Goal: Navigation & Orientation: Find specific page/section

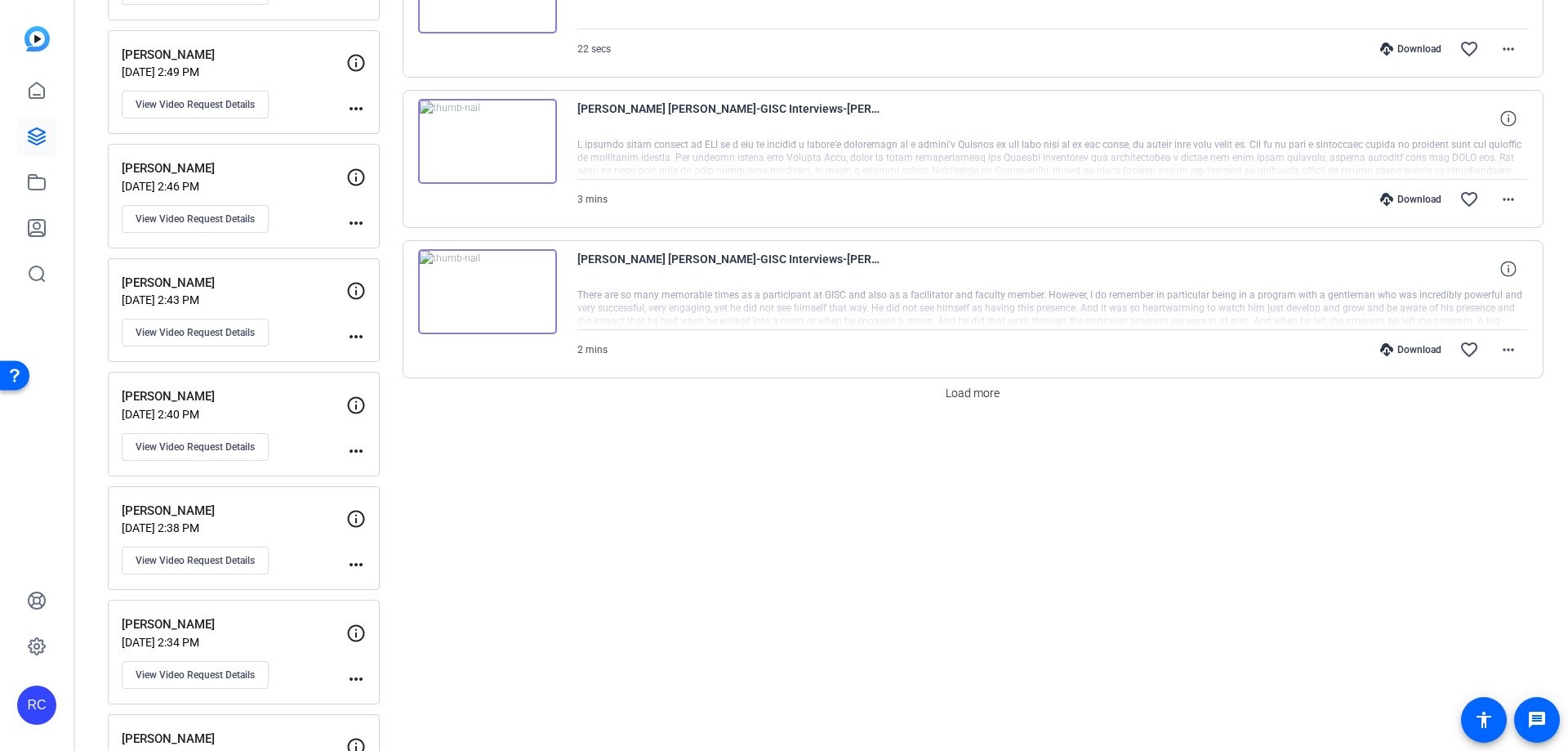
scroll to position [1497, 0]
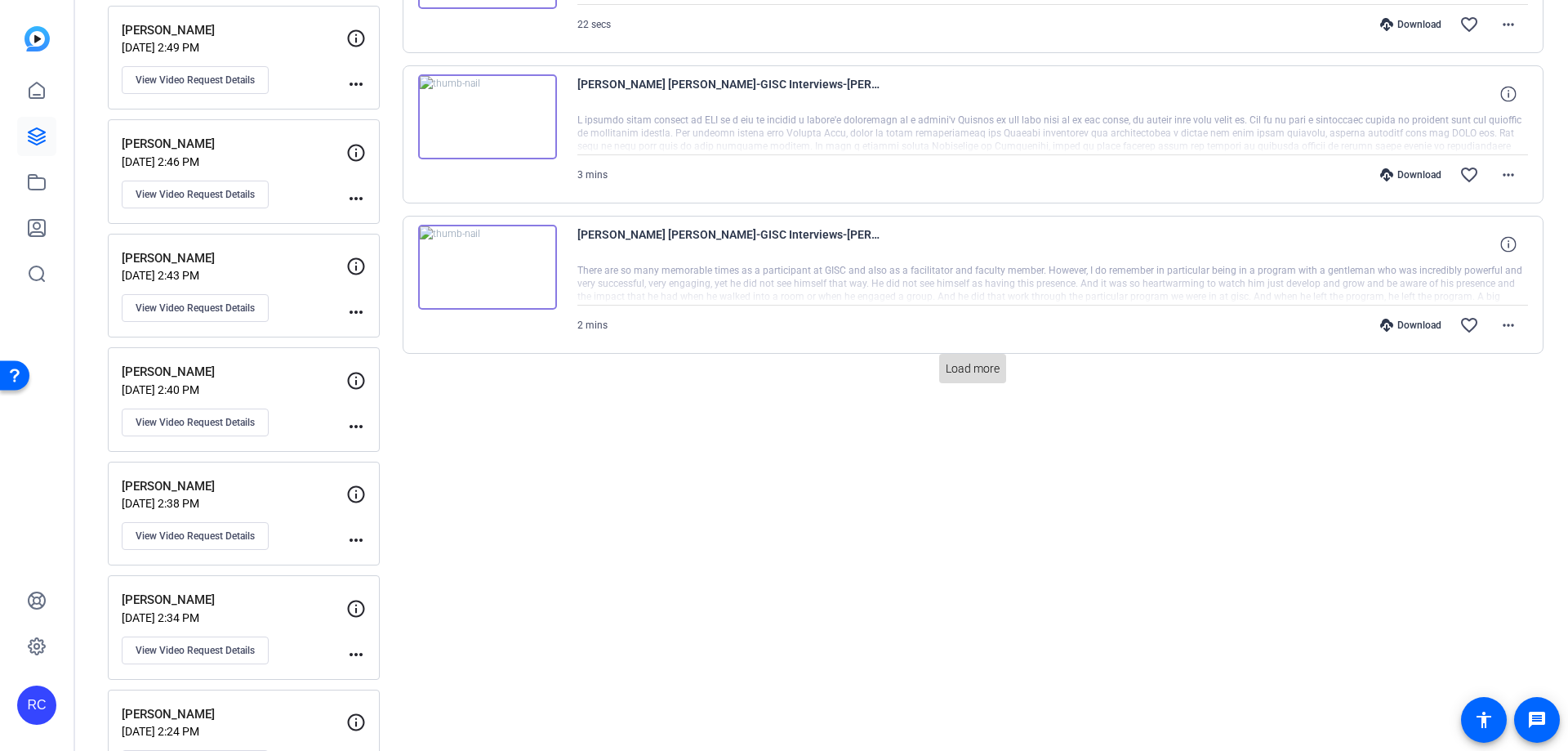
click at [993, 378] on span at bounding box center [972, 368] width 67 height 39
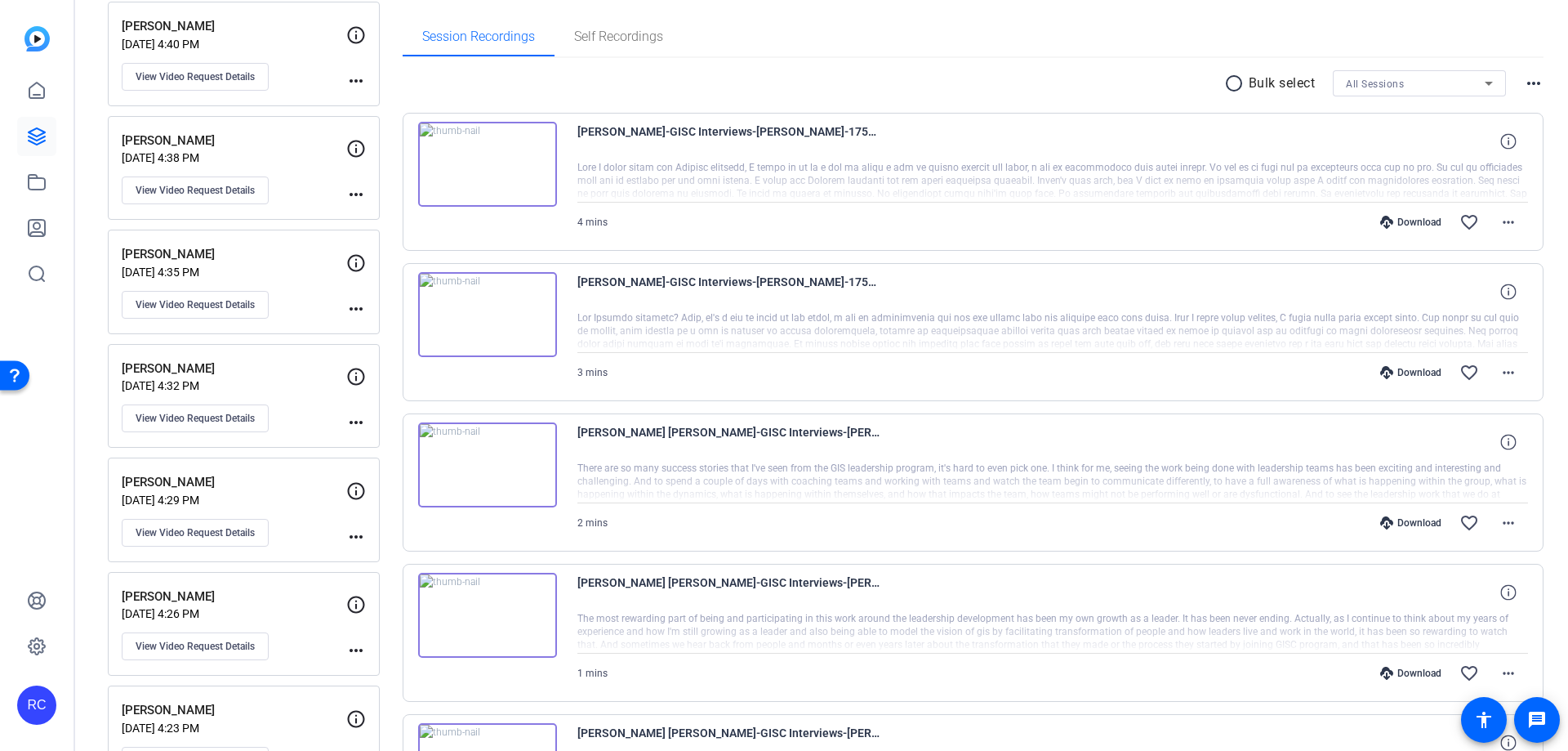
scroll to position [0, 0]
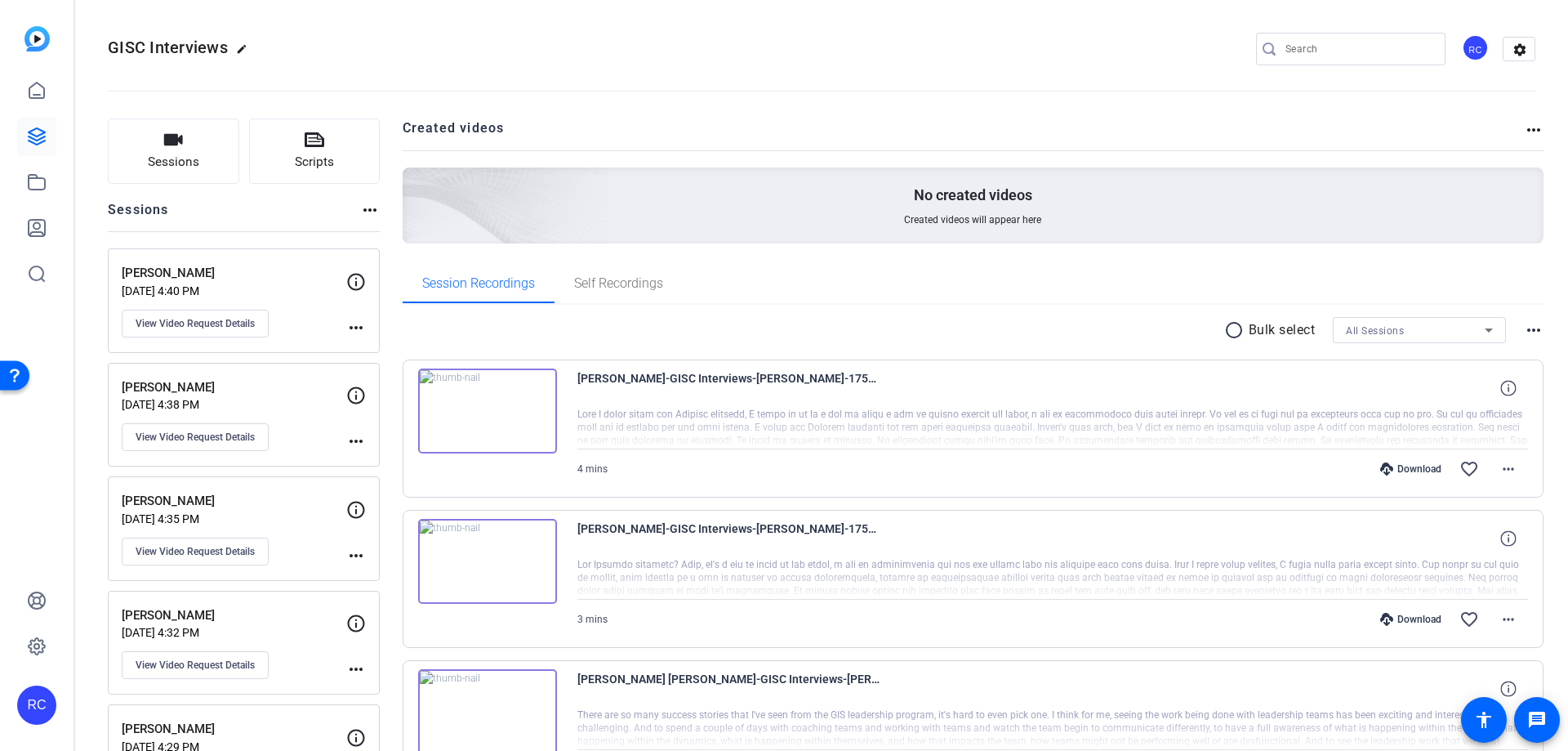
click at [492, 553] on img at bounding box center [488, 561] width 139 height 85
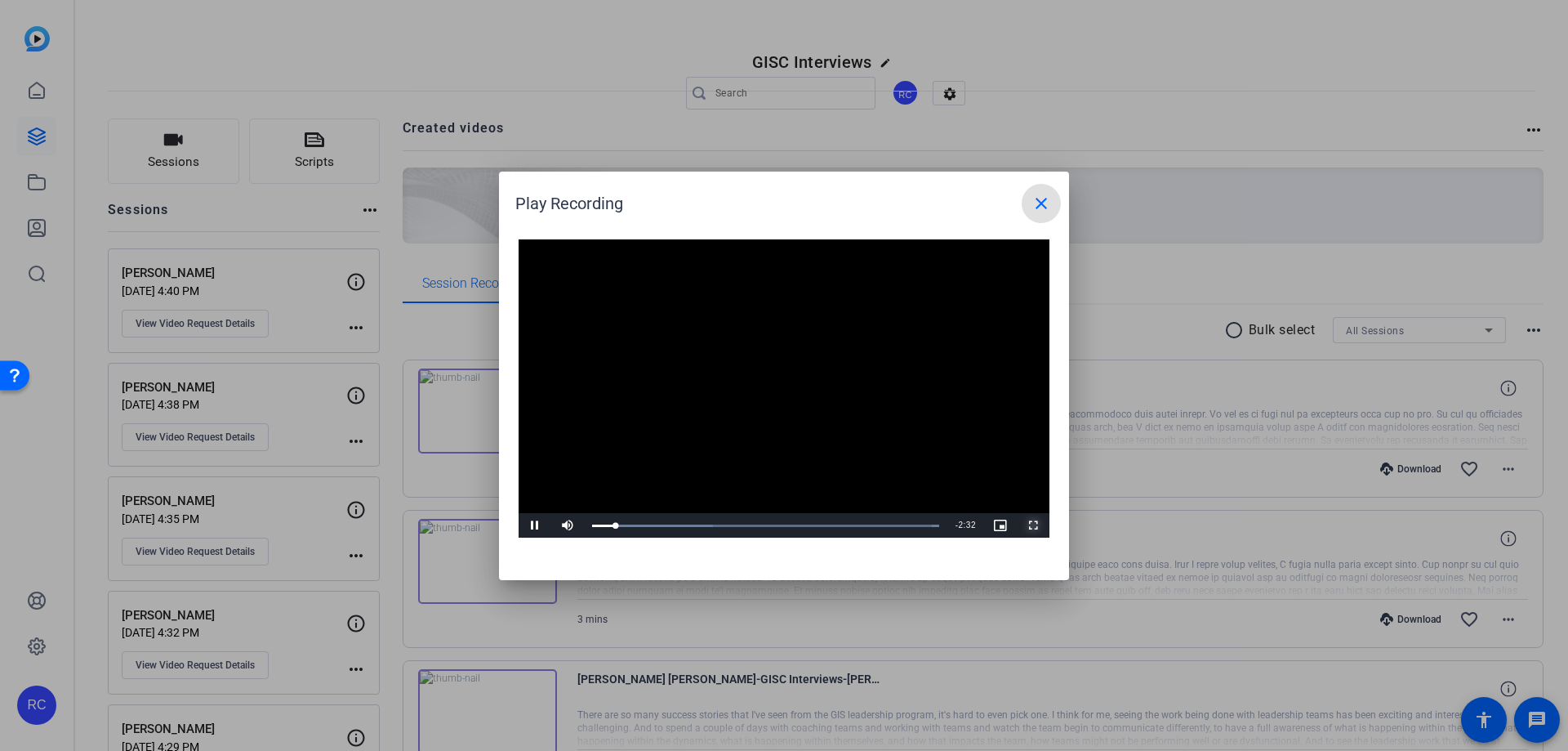
click at [1033, 526] on span "Video Player" at bounding box center [1033, 526] width 33 height 0
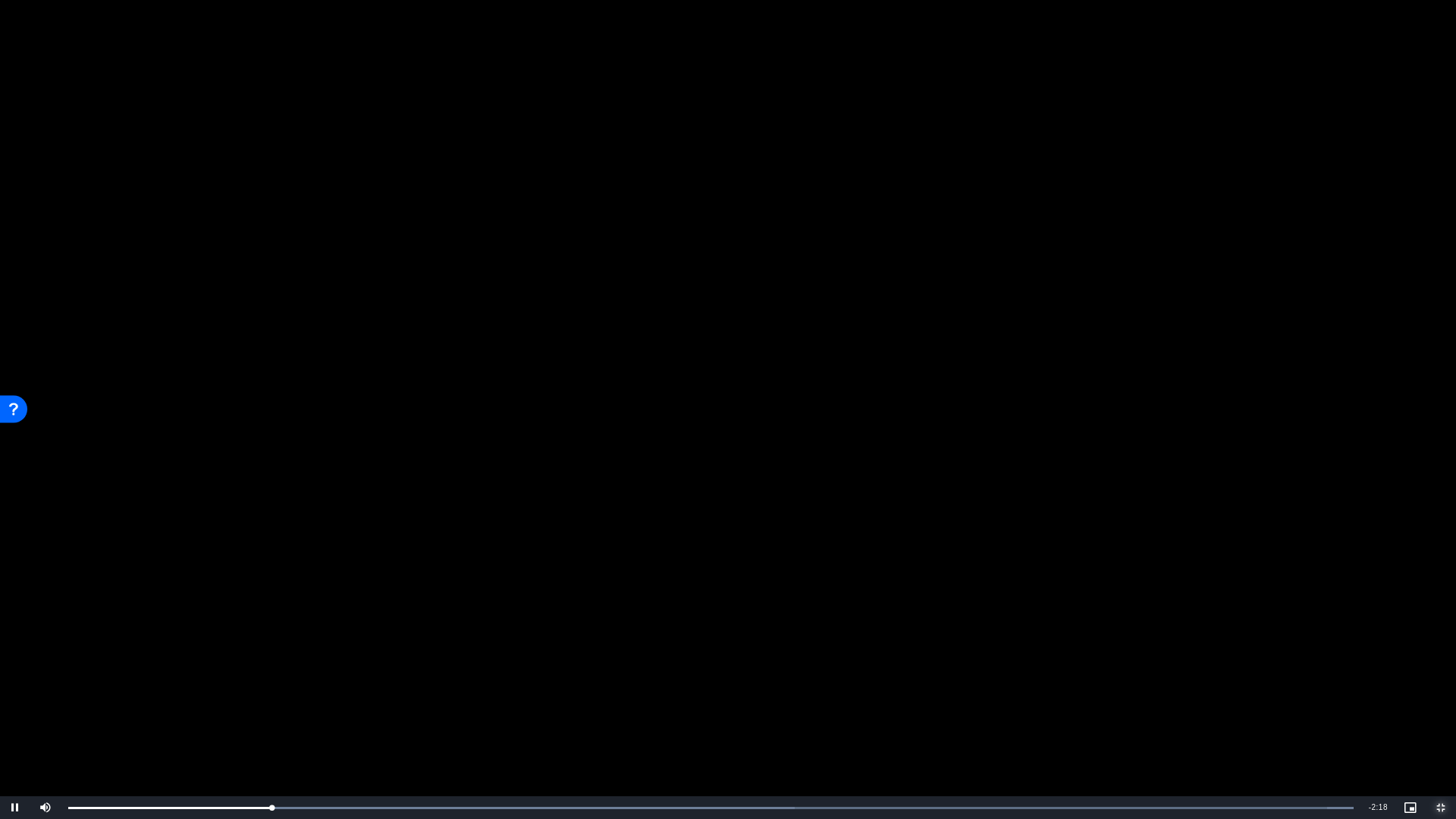
click at [1447, 696] on span "Video Player" at bounding box center [1441, 808] width 30 height 0
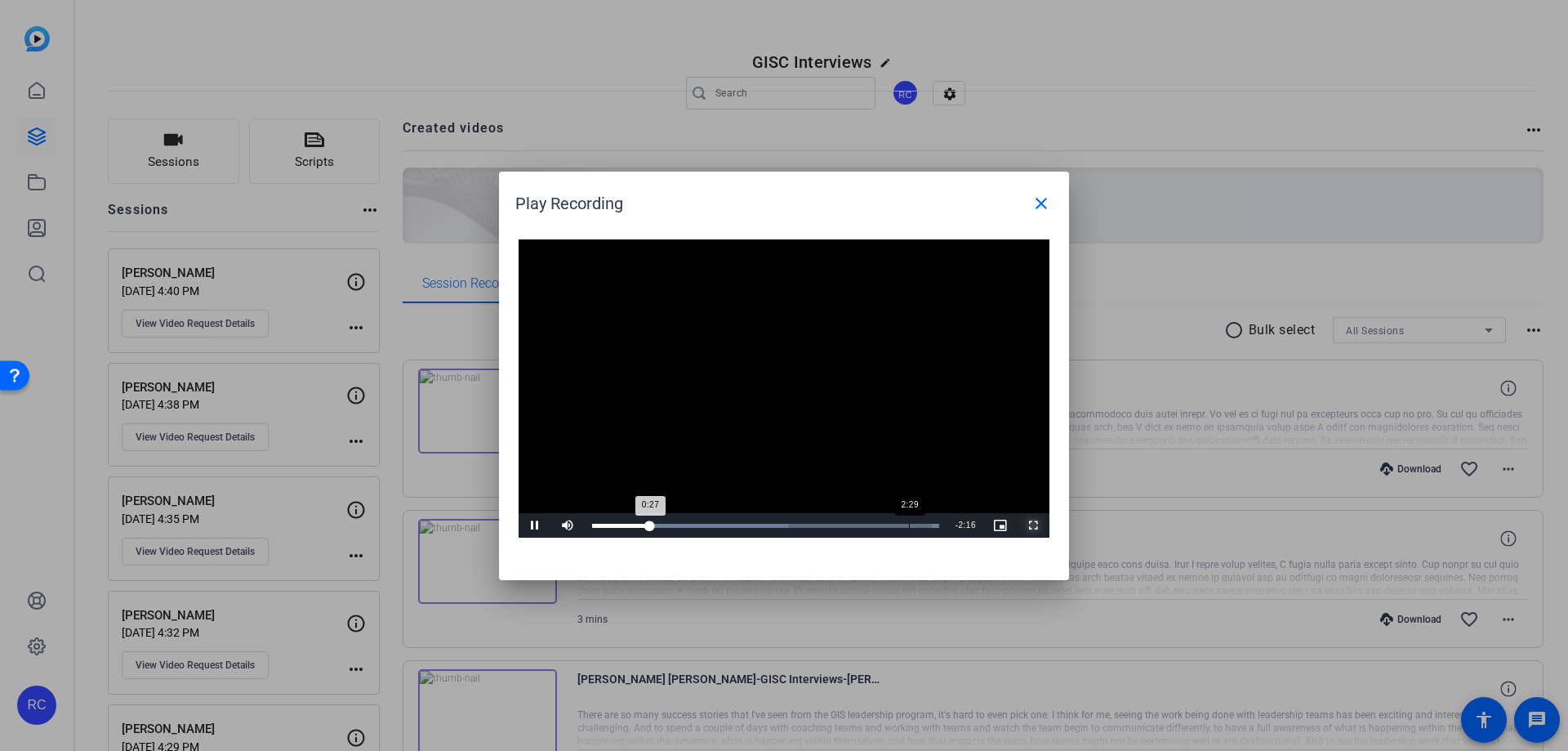
click at [910, 526] on div "Loaded : 100.00% 2:29 0:27" at bounding box center [766, 526] width 348 height 4
click at [1035, 203] on mat-icon "close" at bounding box center [1042, 204] width 20 height 20
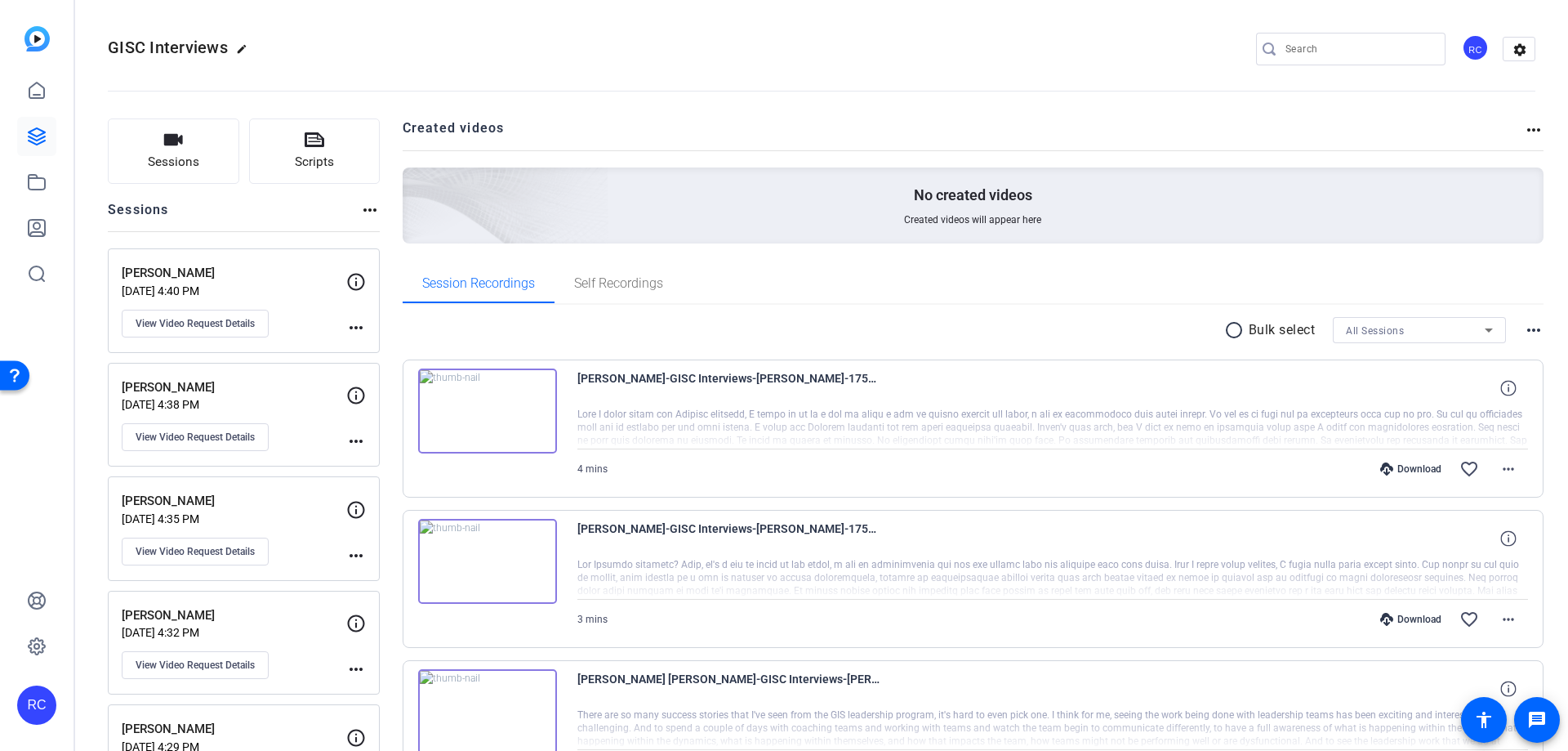
click at [485, 405] on img at bounding box center [488, 411] width 139 height 85
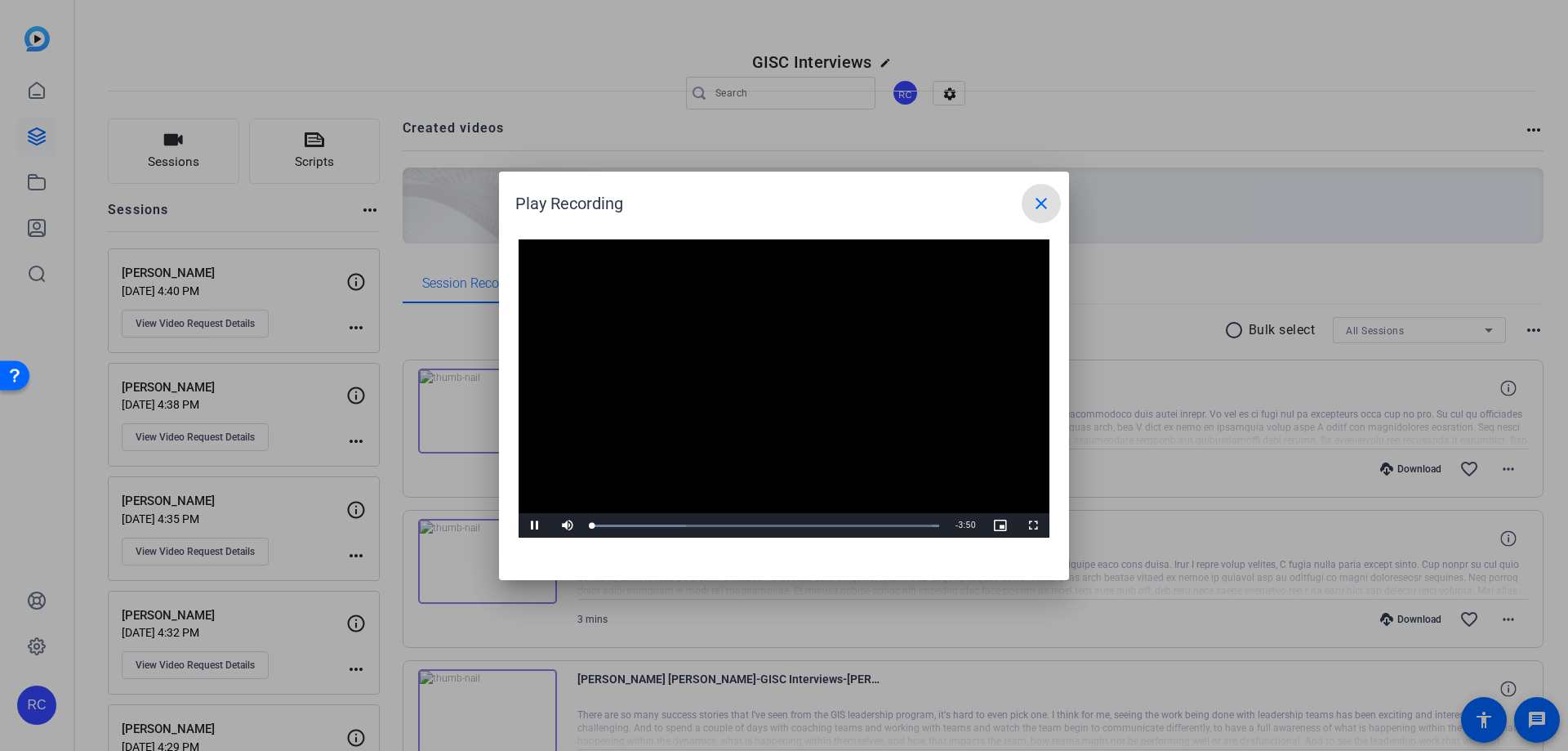
click at [778, 378] on video "Video Player" at bounding box center [784, 388] width 531 height 299
click at [814, 434] on video "Video Player" at bounding box center [784, 388] width 531 height 299
click at [1039, 210] on mat-icon "close" at bounding box center [1042, 204] width 20 height 20
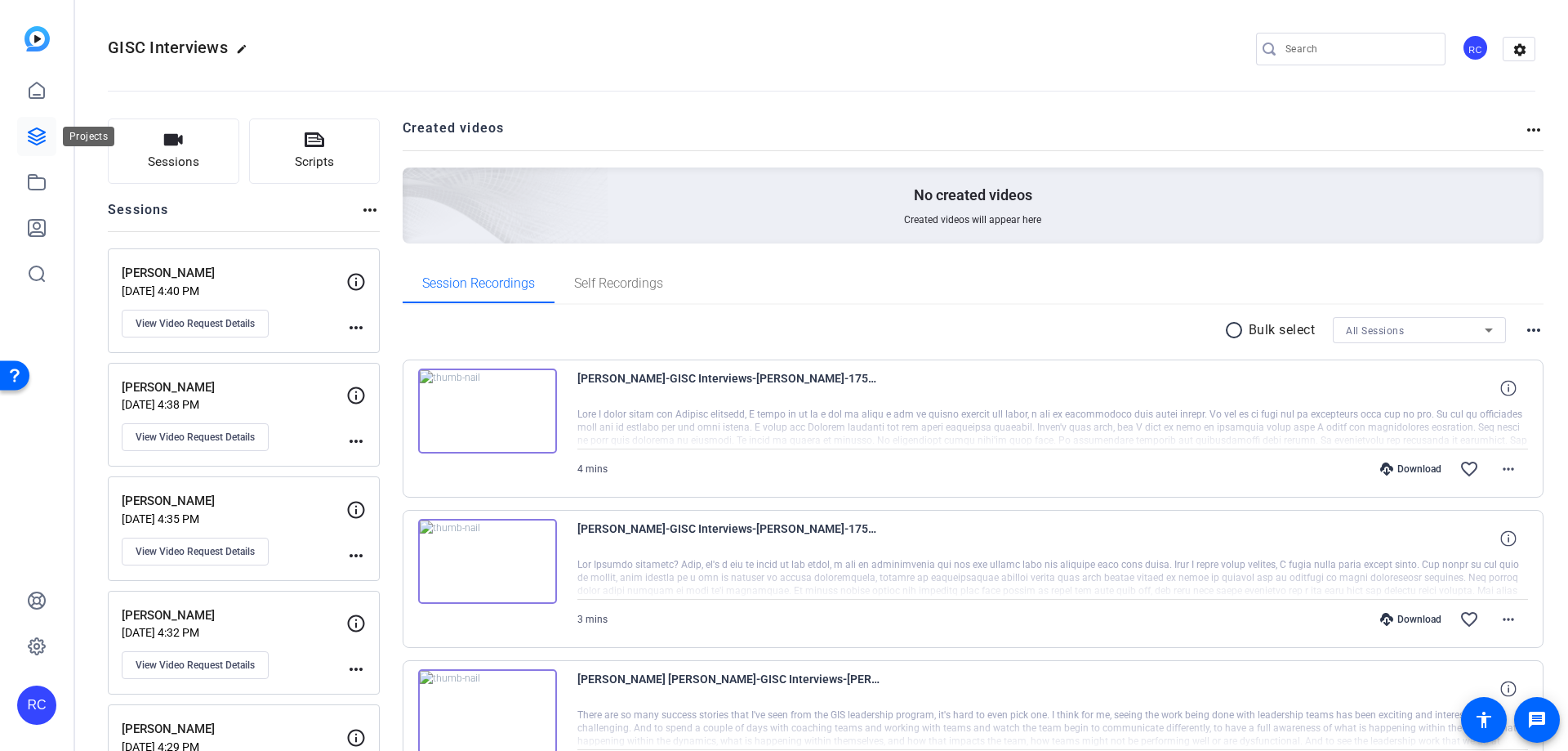
click at [30, 143] on icon at bounding box center [37, 137] width 20 height 20
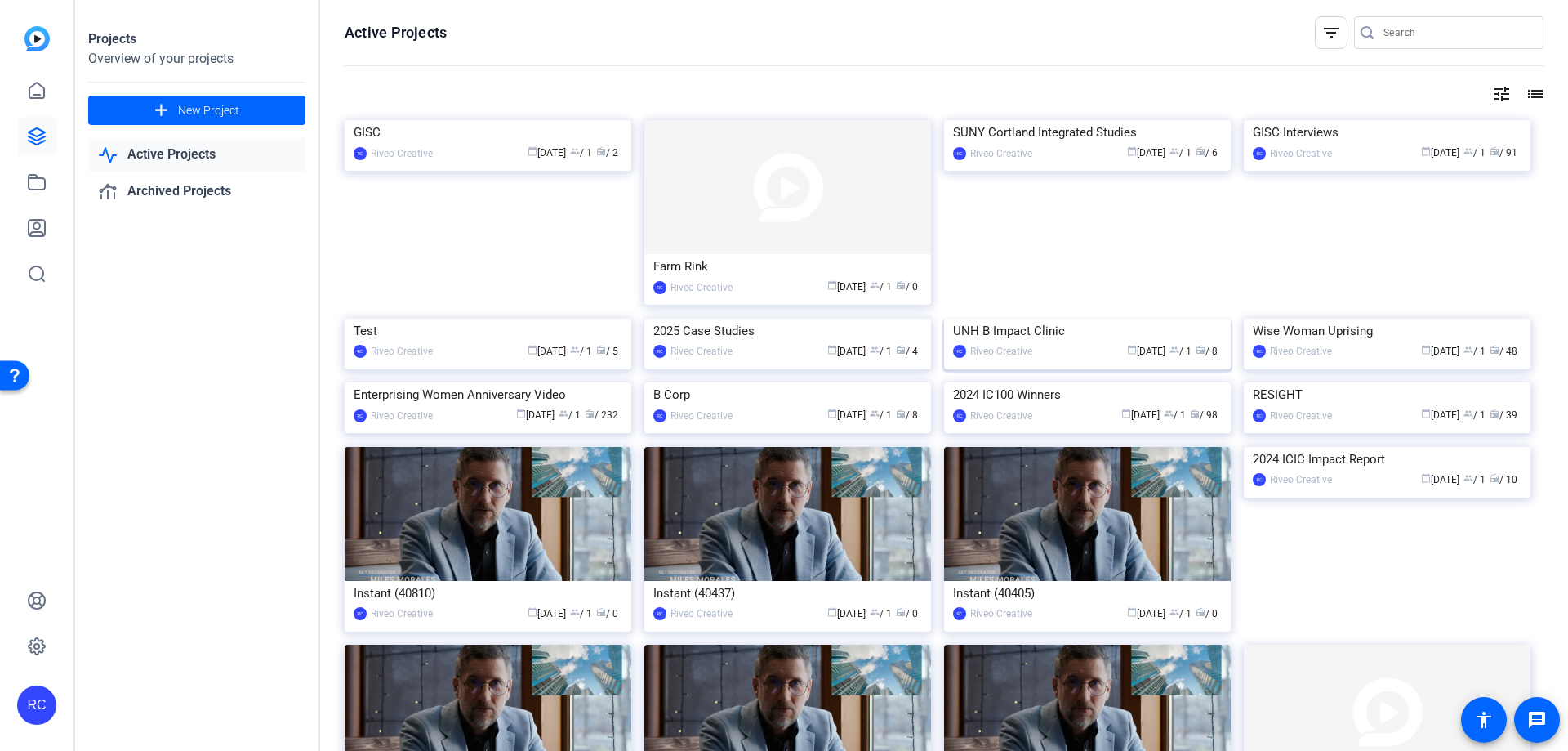
click at [1091, 319] on img at bounding box center [1087, 319] width 287 height 0
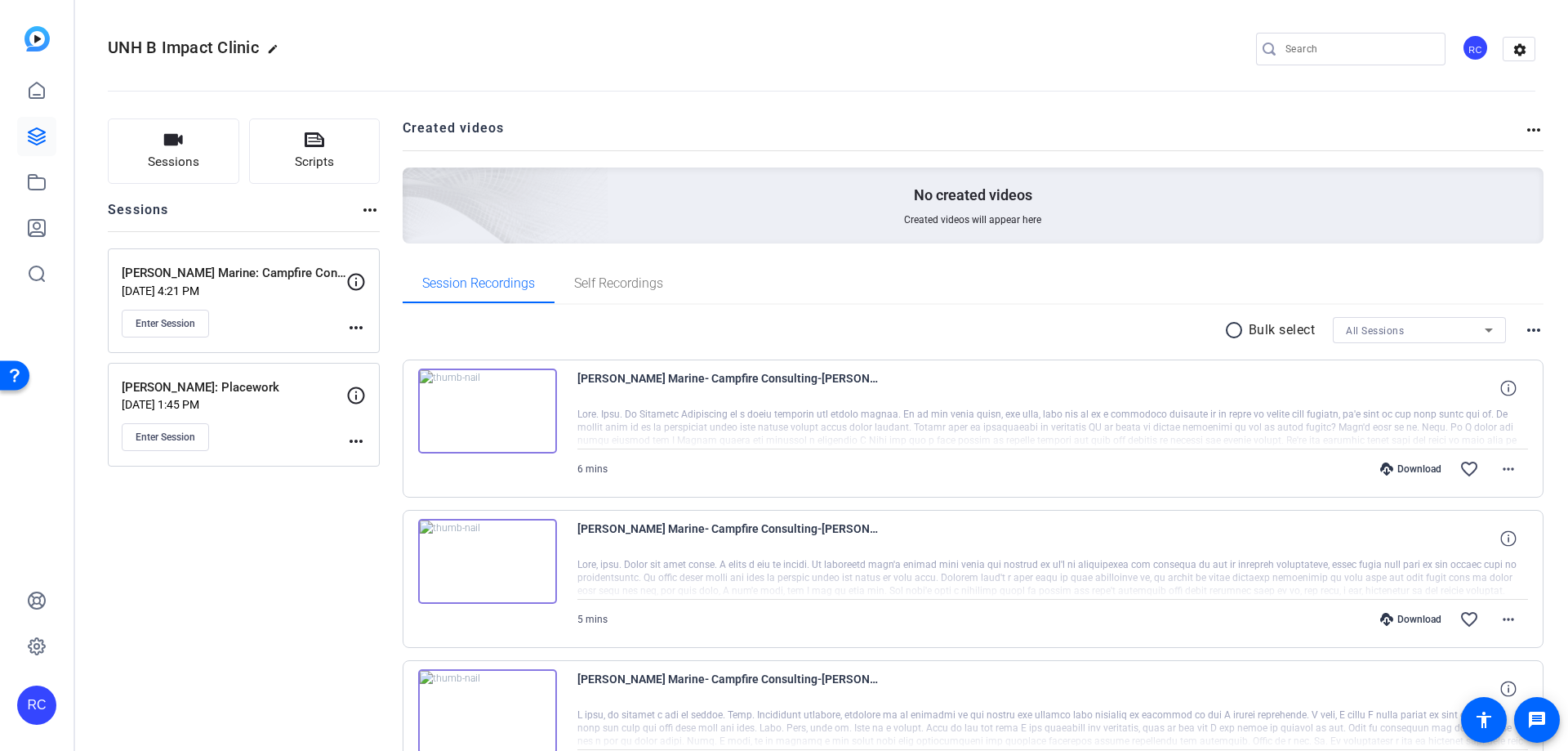
drag, startPoint x: 645, startPoint y: 413, endPoint x: 694, endPoint y: 412, distance: 49.0
click at [694, 412] on div at bounding box center [1054, 427] width 951 height 41
click at [489, 702] on img at bounding box center [488, 712] width 139 height 85
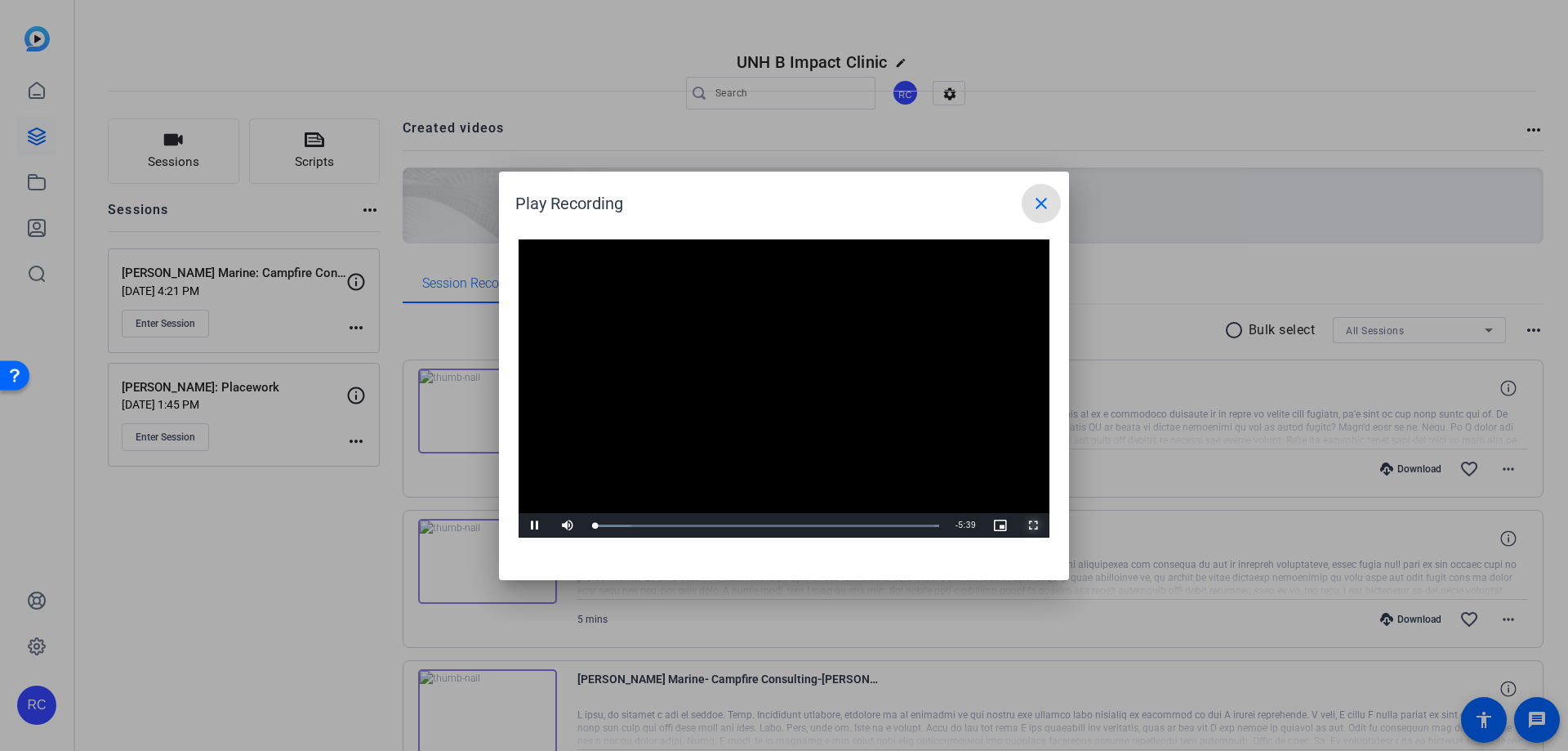
click at [1027, 526] on span "Video Player" at bounding box center [1033, 526] width 33 height 0
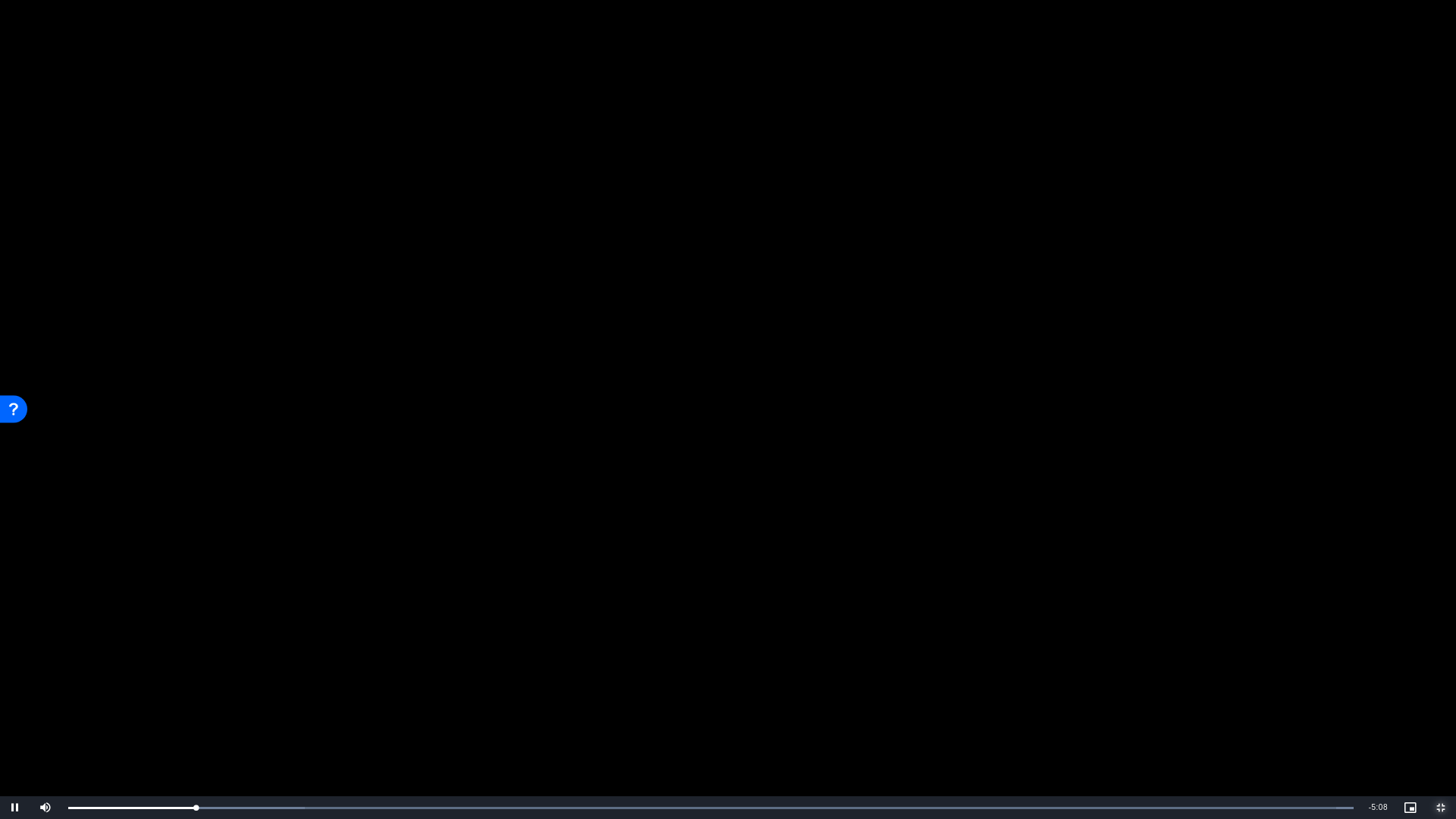
click at [1445, 696] on span "Video Player" at bounding box center [1441, 808] width 30 height 0
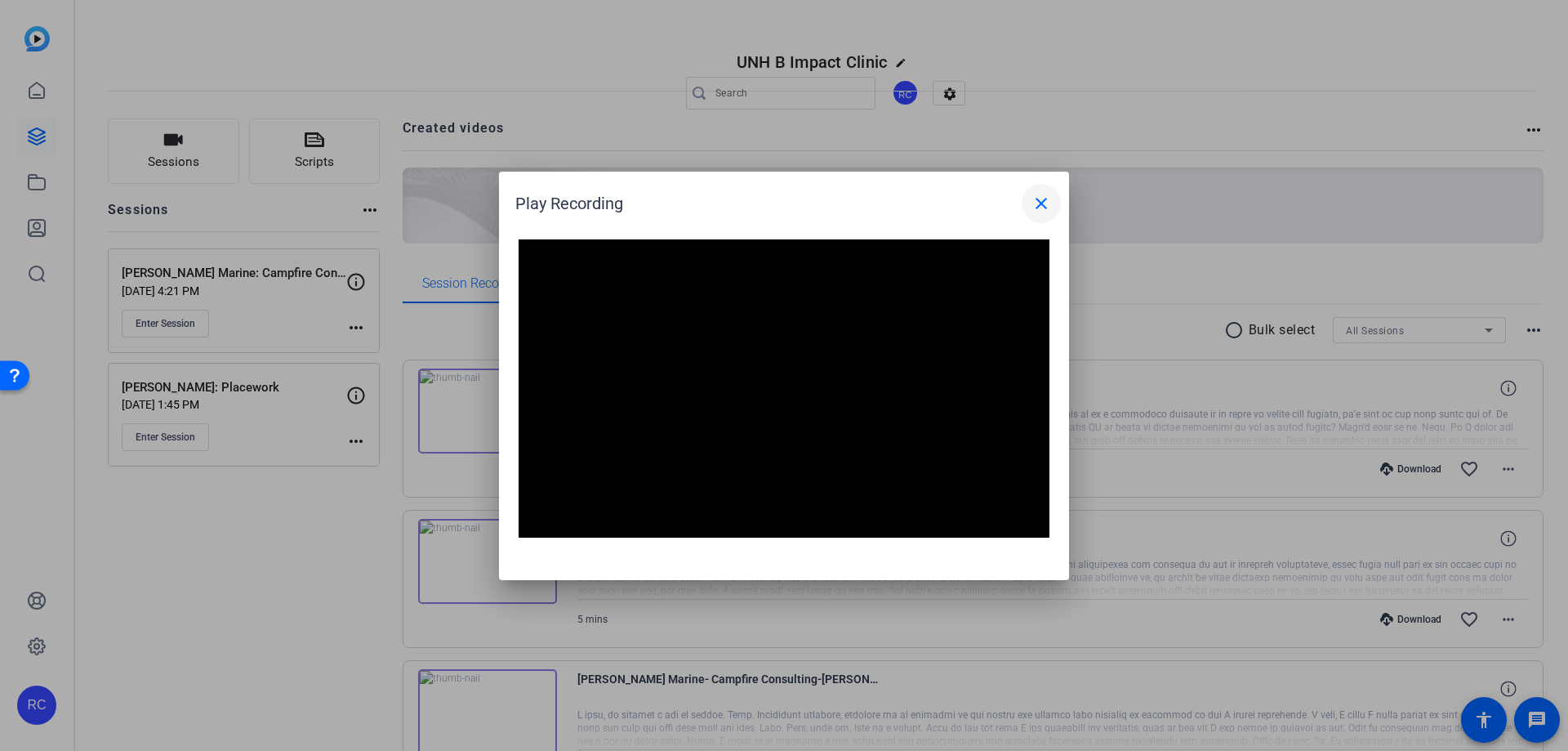
click at [1034, 204] on mat-icon "close" at bounding box center [1042, 204] width 20 height 20
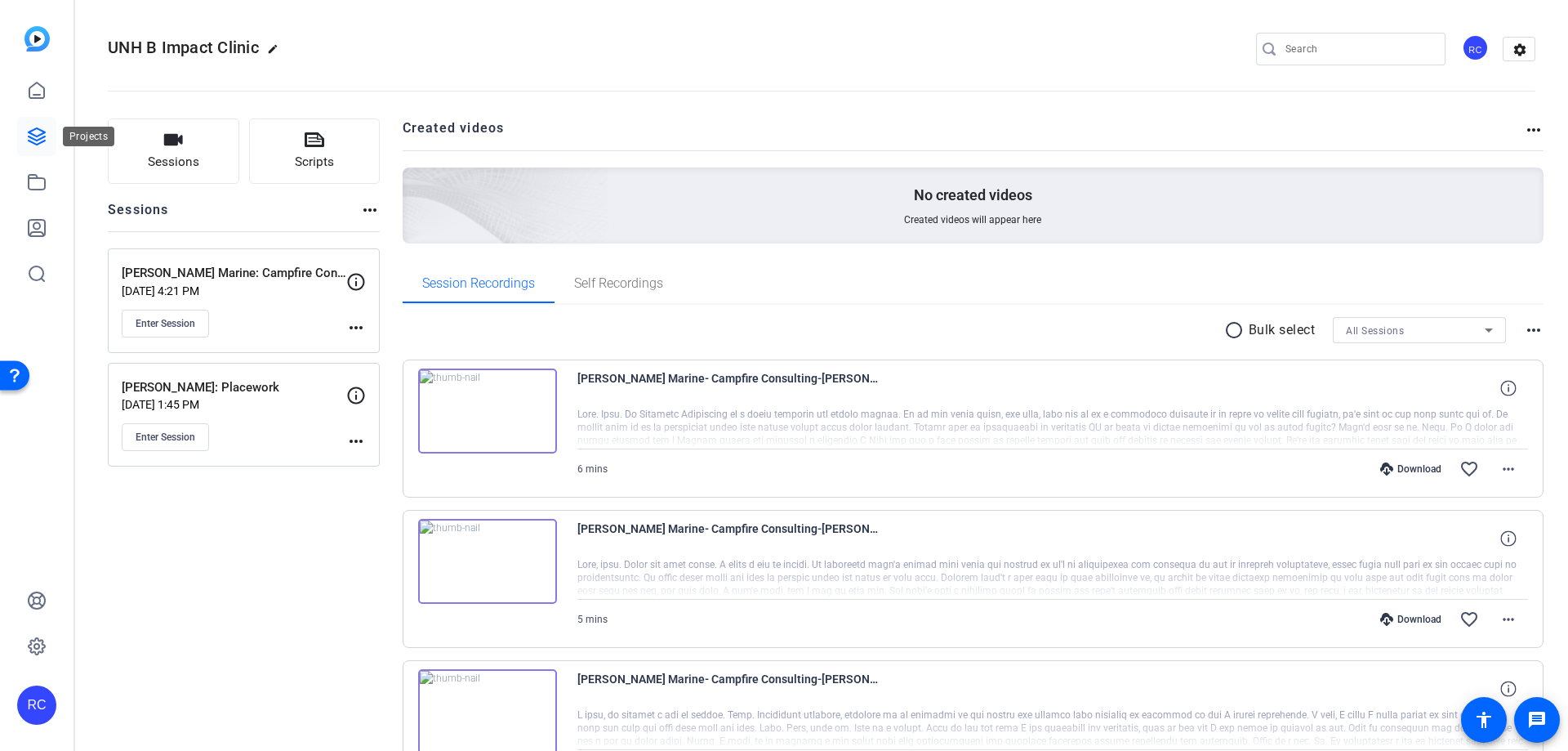
click at [45, 131] on icon at bounding box center [37, 136] width 16 height 16
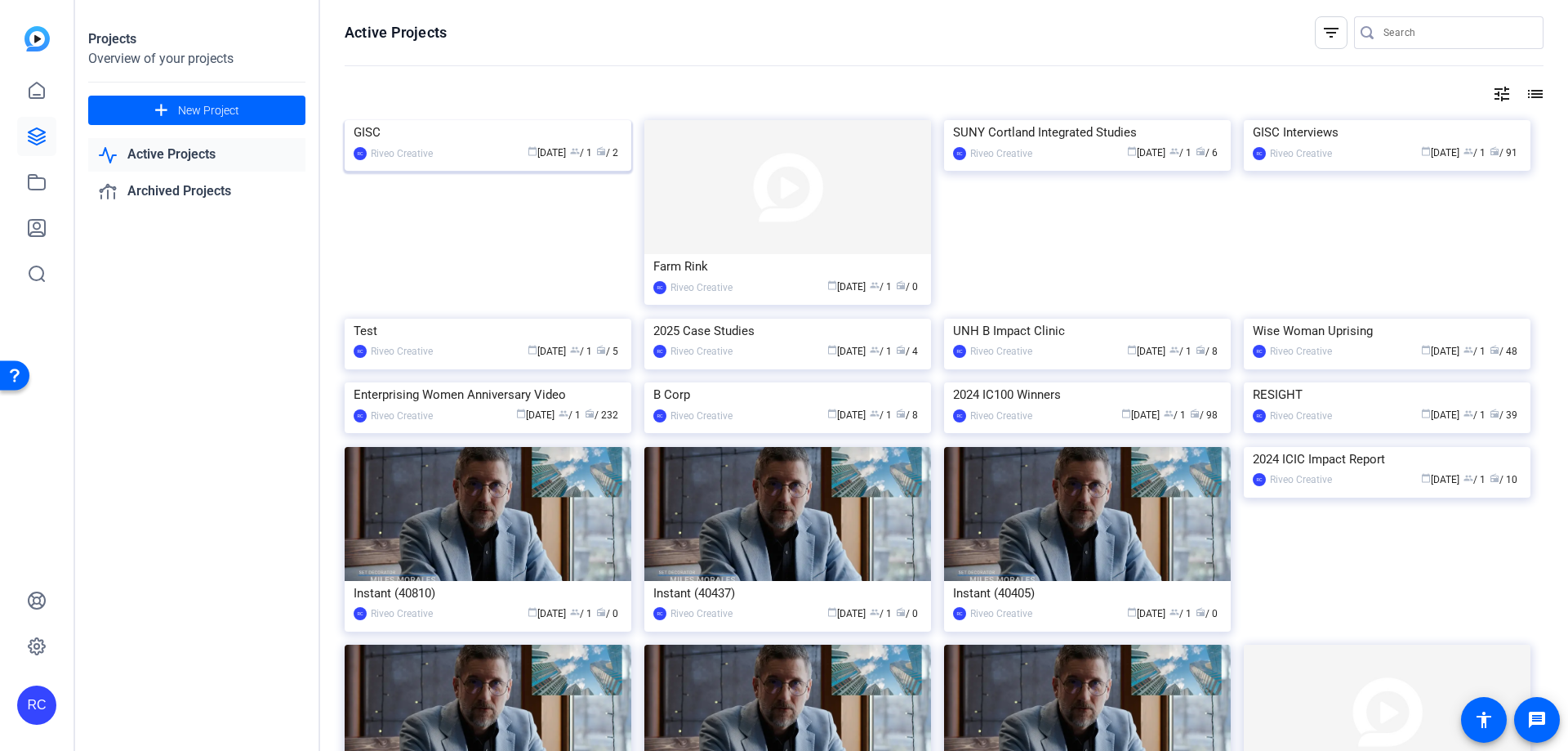
click at [584, 120] on img at bounding box center [488, 120] width 287 height 0
click at [1285, 120] on img at bounding box center [1387, 120] width 287 height 0
